Goal: Connect with others: Connect with others

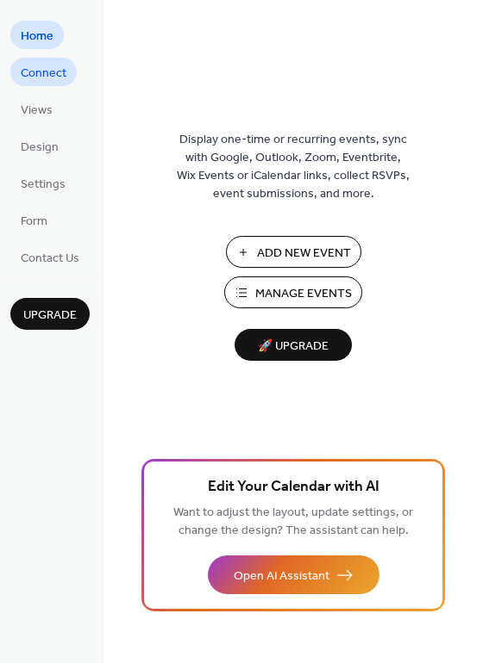
click at [45, 70] on span "Connect" at bounding box center [44, 74] width 46 height 18
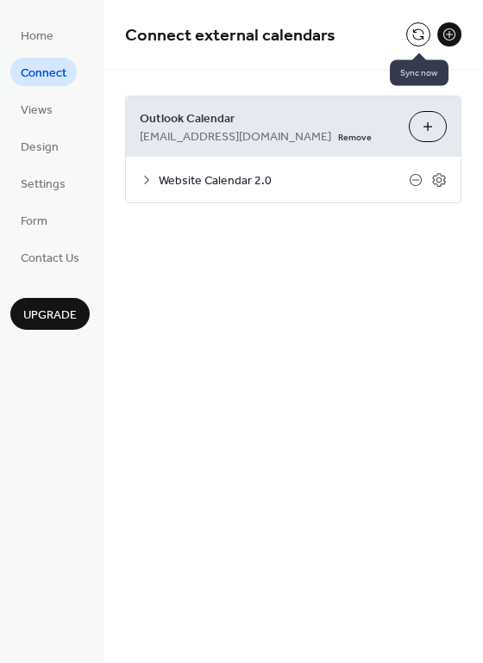
click at [411, 38] on button at bounding box center [418, 34] width 24 height 24
click at [240, 183] on span "Website Calendar 2.0" at bounding box center [284, 181] width 250 height 18
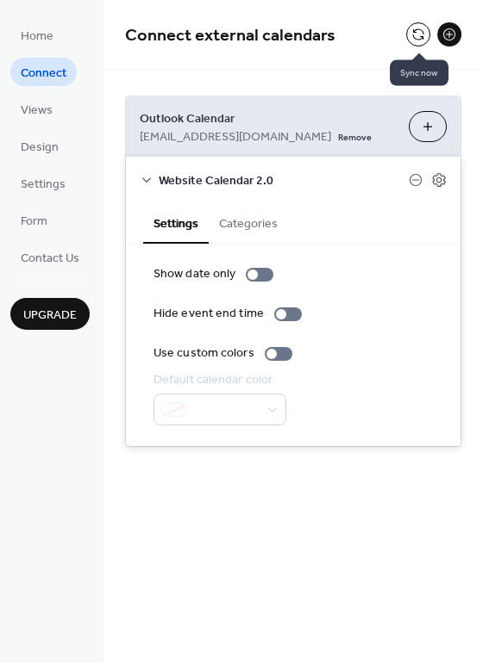
click at [417, 42] on button at bounding box center [418, 34] width 24 height 24
click at [338, 140] on link "Remove" at bounding box center [355, 136] width 34 height 18
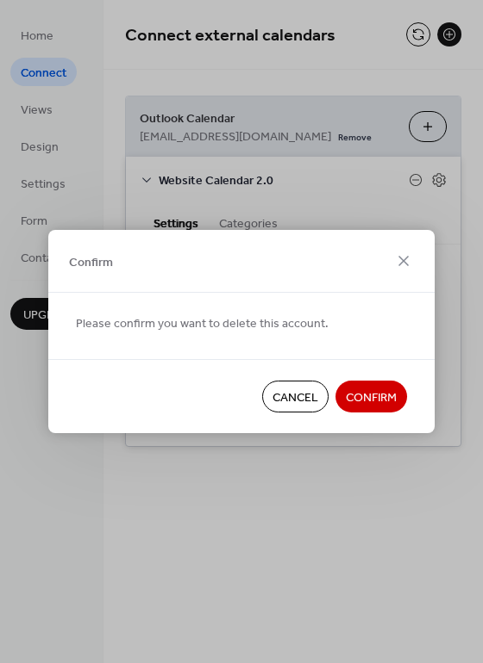
click at [357, 392] on span "Confirm" at bounding box center [371, 398] width 51 height 18
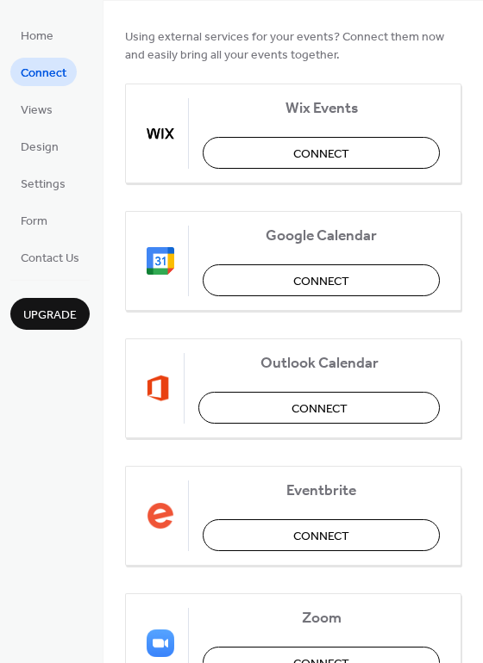
scroll to position [100, 0]
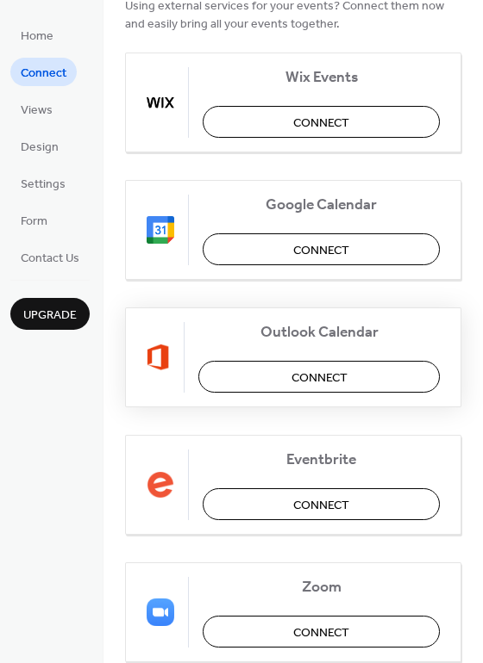
click at [311, 374] on span "Connect" at bounding box center [319, 379] width 56 height 18
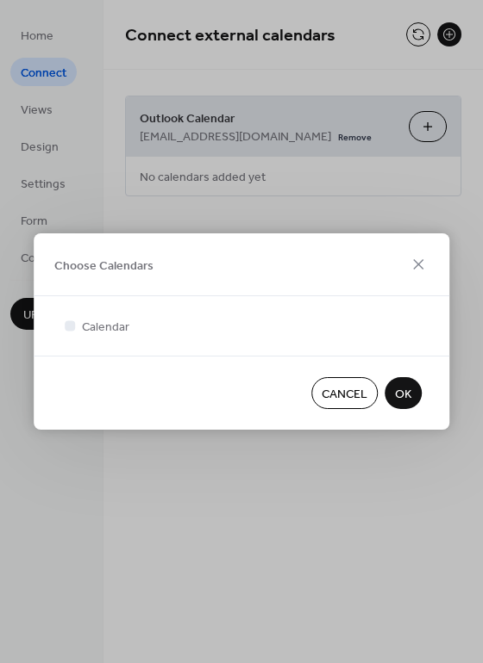
click at [344, 400] on span "Cancel" at bounding box center [344, 395] width 46 height 18
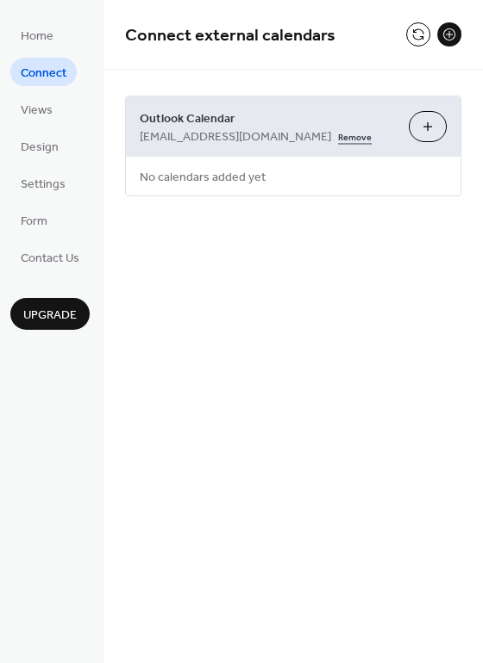
click at [338, 136] on link "Remove" at bounding box center [355, 136] width 34 height 18
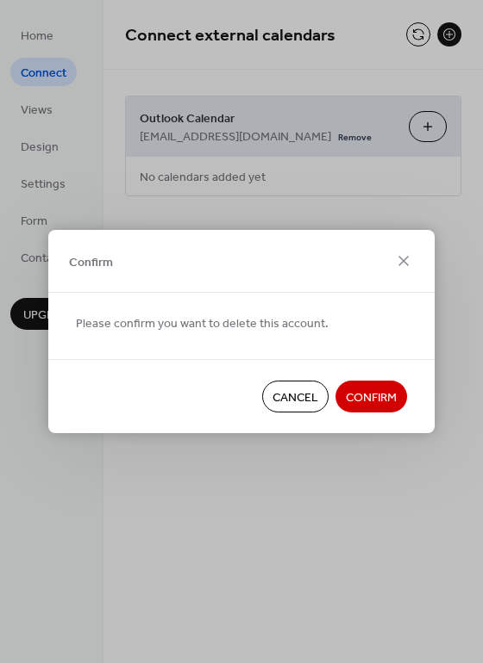
click at [355, 398] on span "Confirm" at bounding box center [371, 398] width 51 height 18
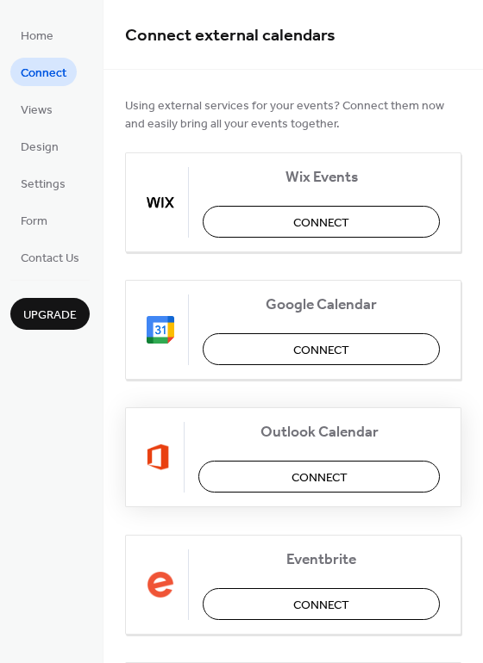
click at [315, 470] on span "Connect" at bounding box center [319, 479] width 56 height 18
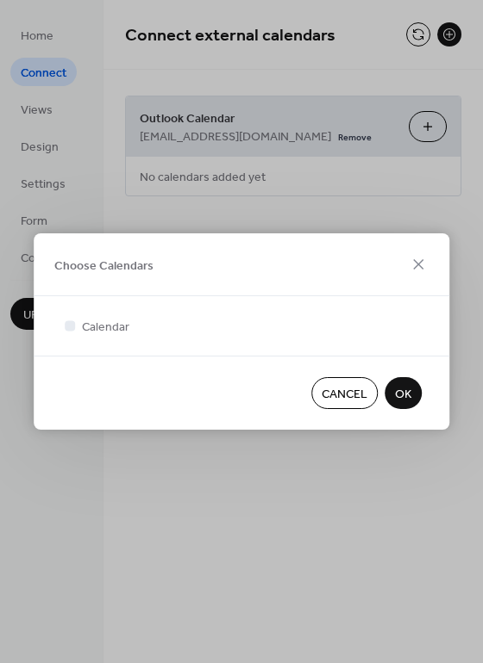
click at [337, 389] on span "Cancel" at bounding box center [344, 395] width 46 height 18
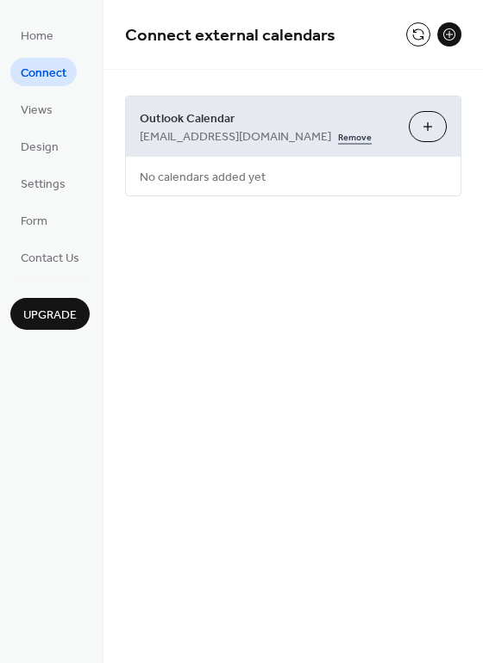
click at [338, 135] on link "Remove" at bounding box center [355, 136] width 34 height 18
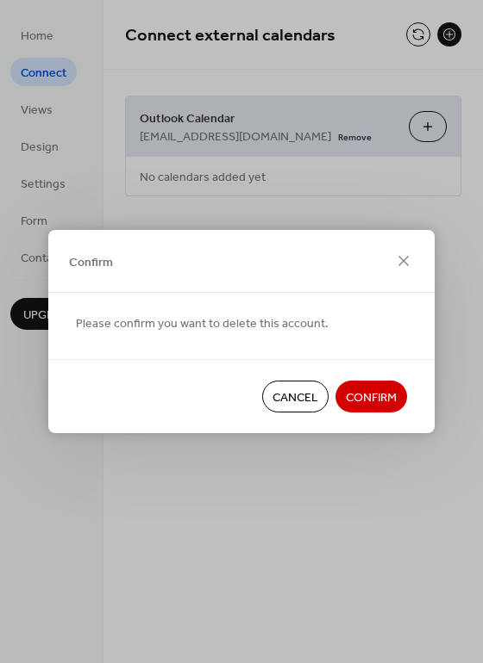
click at [366, 393] on span "Confirm" at bounding box center [371, 398] width 51 height 18
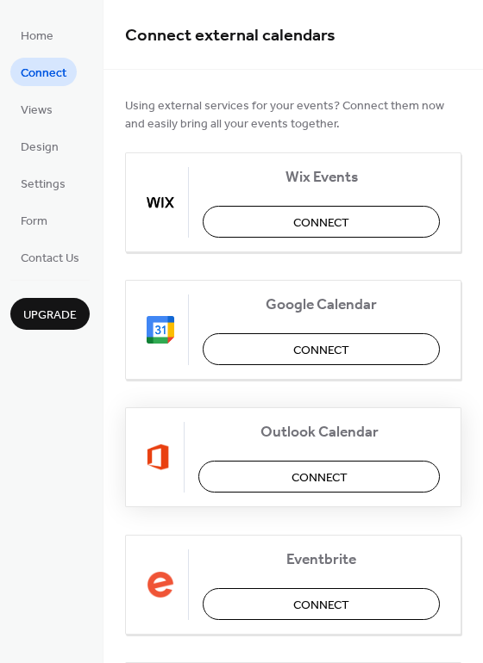
click at [317, 480] on span "Connect" at bounding box center [319, 479] width 56 height 18
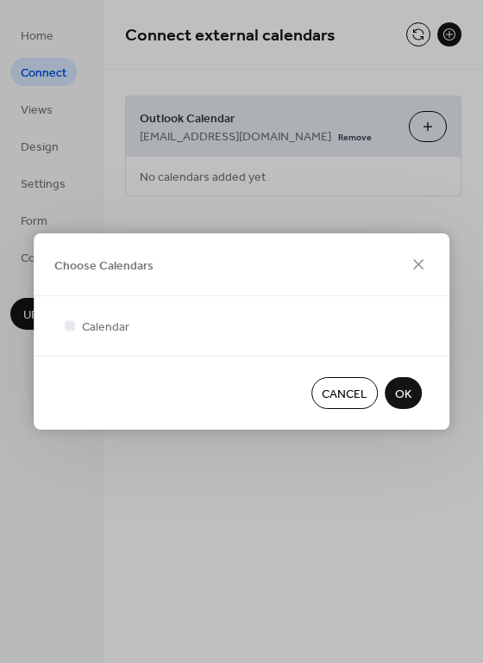
click at [337, 387] on span "Cancel" at bounding box center [344, 395] width 46 height 18
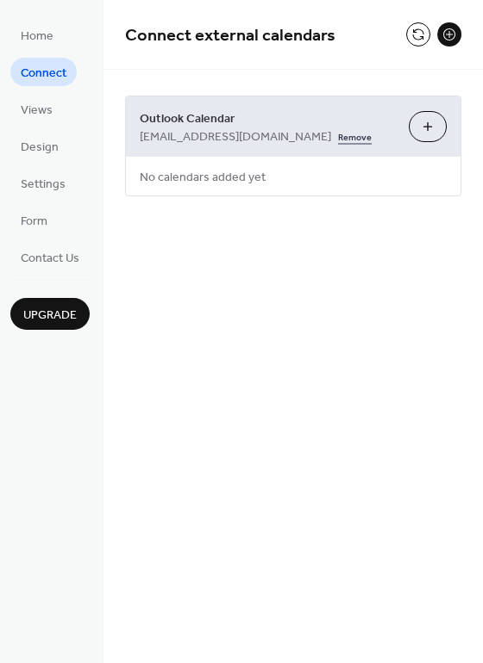
click at [338, 134] on link "Remove" at bounding box center [355, 136] width 34 height 18
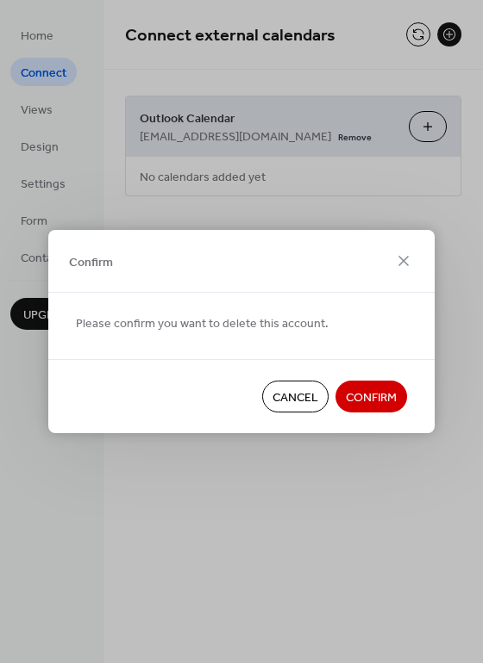
click at [366, 392] on span "Confirm" at bounding box center [371, 398] width 51 height 18
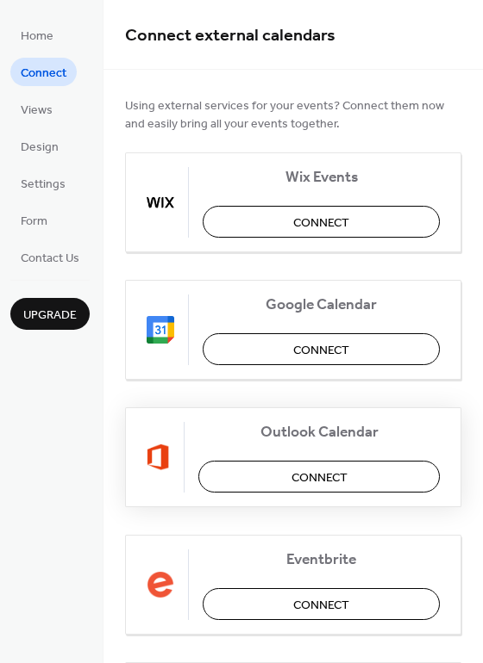
click at [300, 484] on span "Connect" at bounding box center [319, 479] width 56 height 18
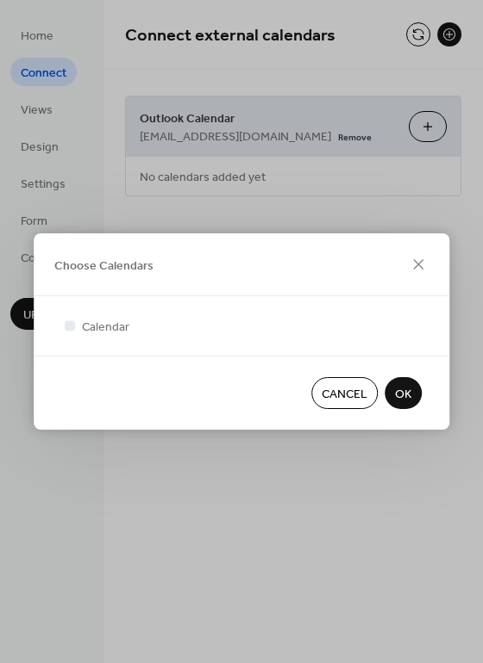
click at [336, 396] on span "Cancel" at bounding box center [344, 395] width 46 height 18
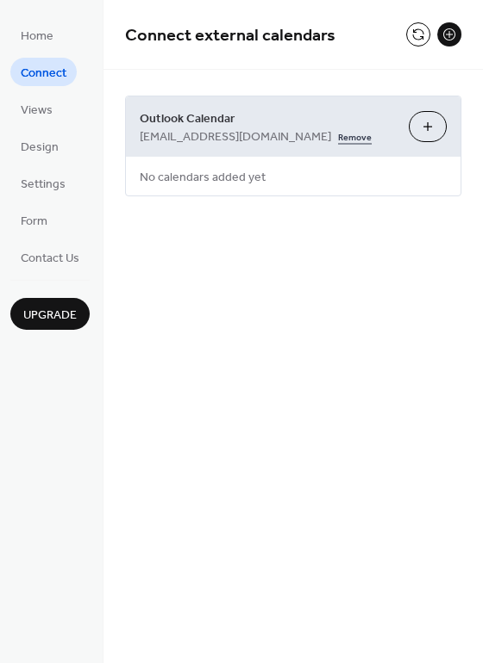
click at [338, 136] on link "Remove" at bounding box center [355, 136] width 34 height 18
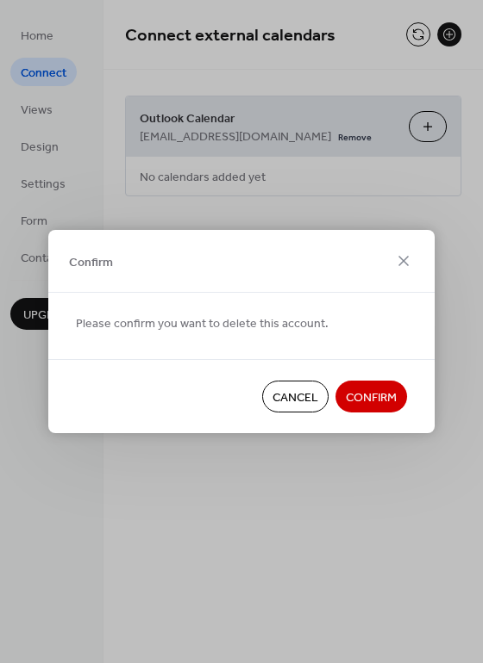
click at [361, 400] on span "Confirm" at bounding box center [371, 398] width 51 height 18
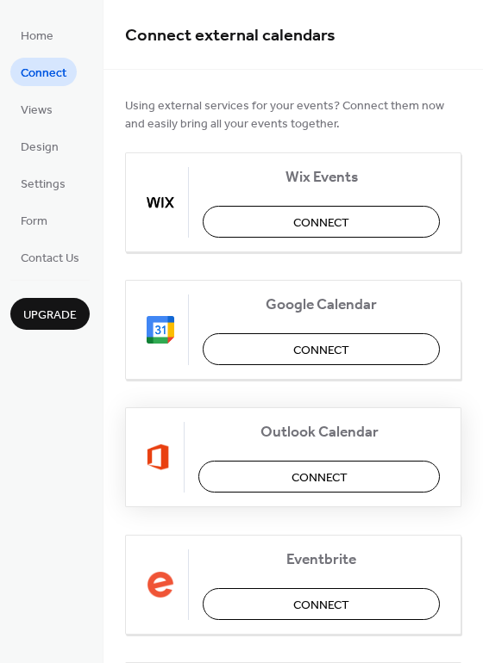
click at [315, 472] on span "Connect" at bounding box center [319, 479] width 56 height 18
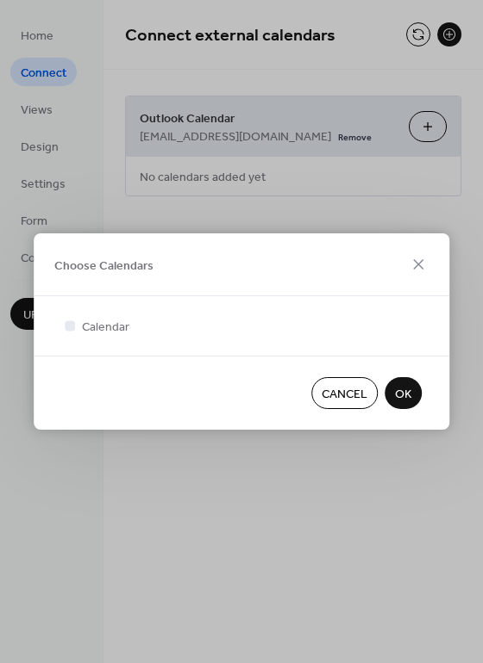
click at [138, 327] on div "Calendar" at bounding box center [241, 326] width 360 height 18
click at [362, 394] on span "Cancel" at bounding box center [344, 395] width 46 height 18
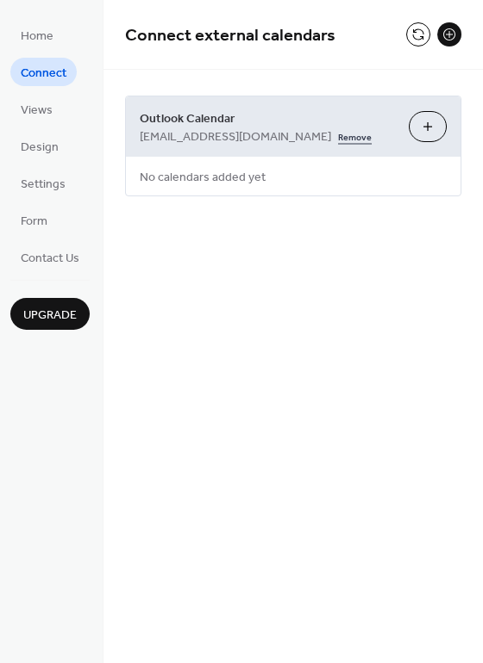
click at [338, 135] on link "Remove" at bounding box center [355, 136] width 34 height 18
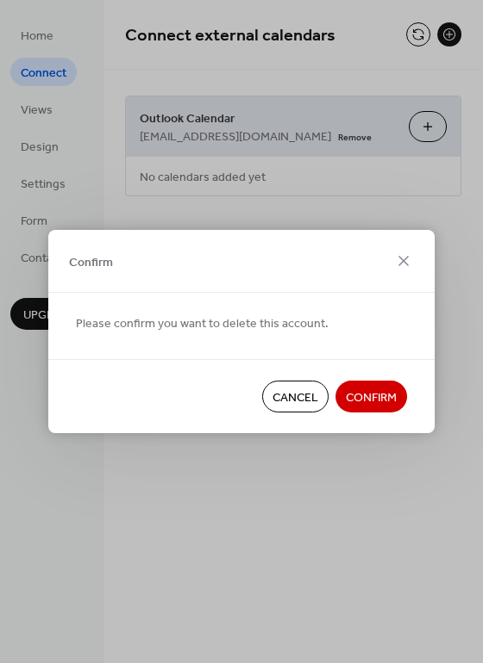
click at [377, 396] on span "Confirm" at bounding box center [371, 398] width 51 height 18
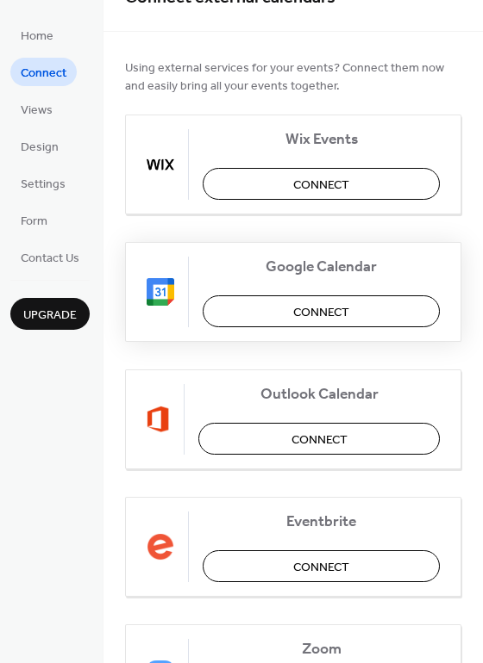
scroll to position [40, 0]
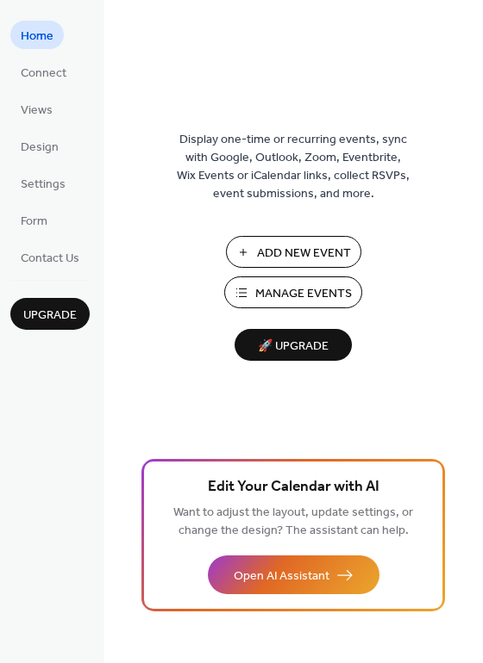
click at [303, 345] on span "🚀 Upgrade" at bounding box center [293, 346] width 97 height 23
click at [44, 65] on span "Connect" at bounding box center [44, 74] width 46 height 18
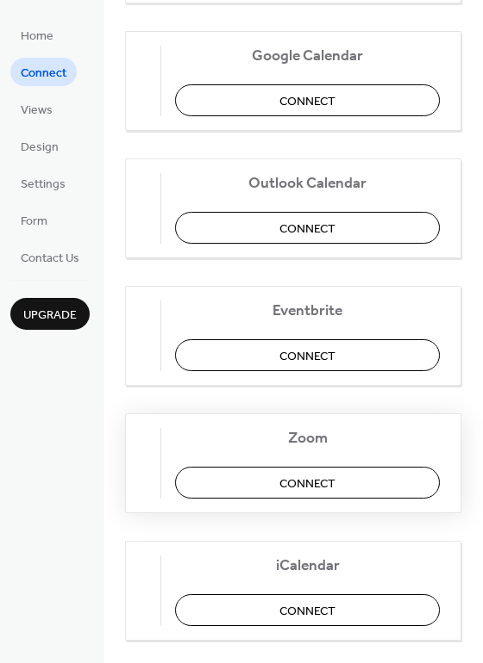
scroll to position [278, 0]
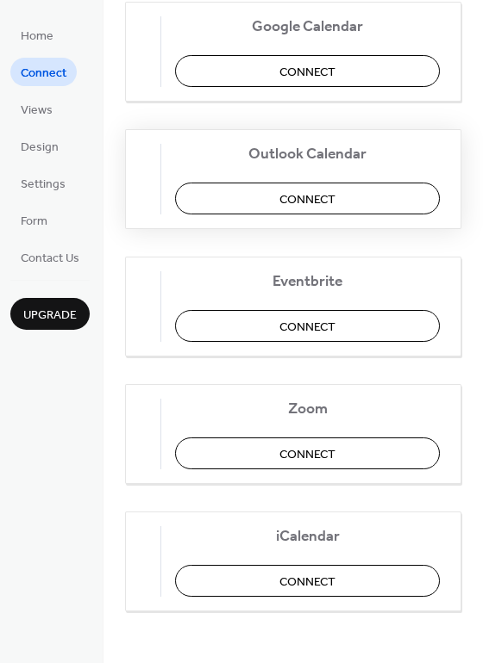
click at [293, 209] on span "Connect" at bounding box center [307, 200] width 56 height 18
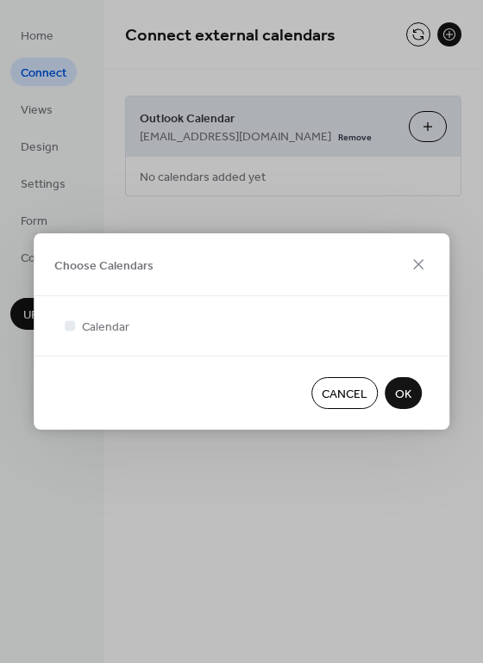
click at [347, 404] on span "Cancel" at bounding box center [344, 395] width 46 height 18
